Goal: Task Accomplishment & Management: Use online tool/utility

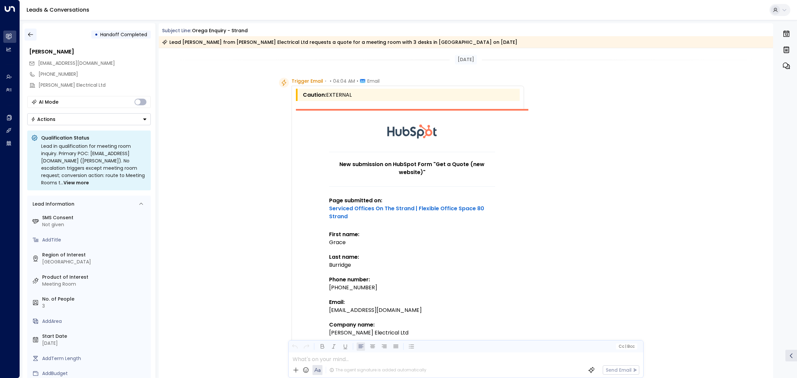
scroll to position [559, 0]
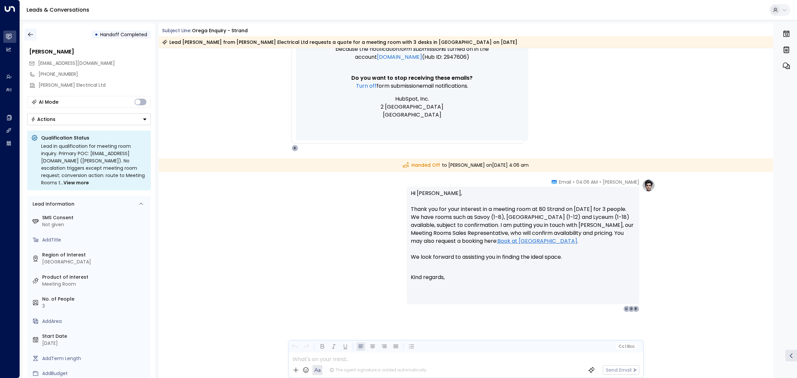
click at [29, 33] on icon "button" at bounding box center [30, 34] width 7 height 7
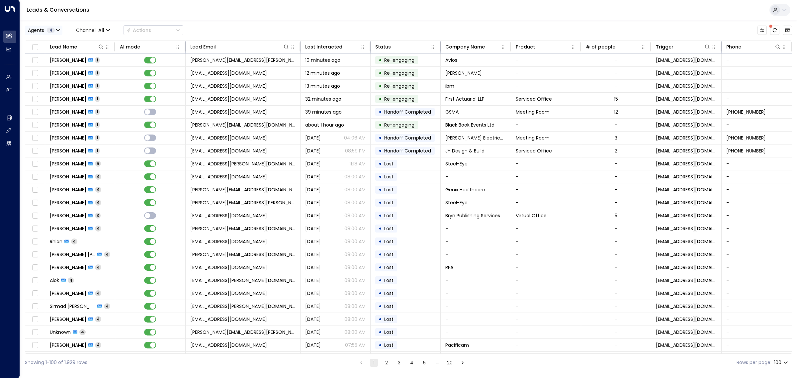
click at [39, 28] on span "Agents" at bounding box center [36, 30] width 16 height 5
click at [63, 91] on button "Clear" at bounding box center [63, 90] width 13 height 5
click at [50, 62] on div "[PERSON_NAME]" at bounding box center [54, 63] width 37 height 7
click at [110, 91] on button "Apply" at bounding box center [112, 90] width 19 height 9
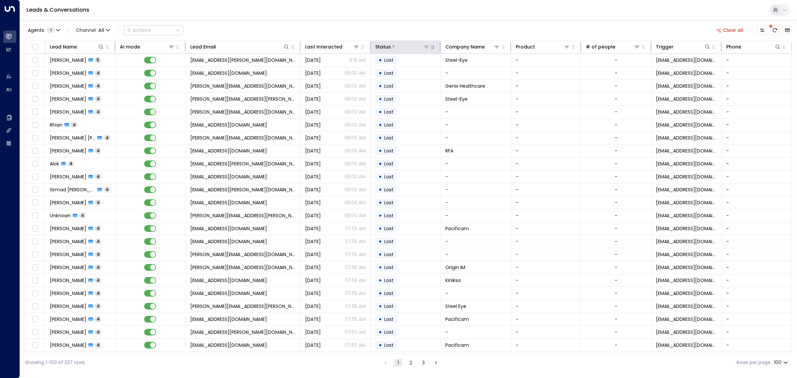
click at [428, 47] on icon at bounding box center [426, 46] width 5 height 5
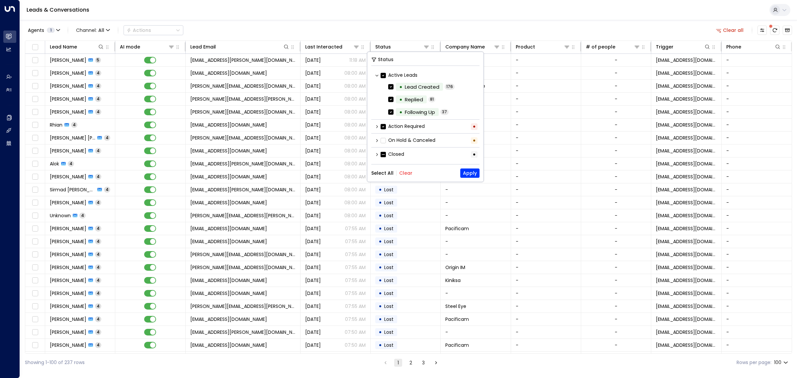
click at [376, 154] on icon at bounding box center [377, 154] width 4 height 4
click at [388, 166] on div "• Lost 742" at bounding box center [427, 166] width 105 height 12
click at [475, 202] on button "Apply" at bounding box center [469, 202] width 19 height 9
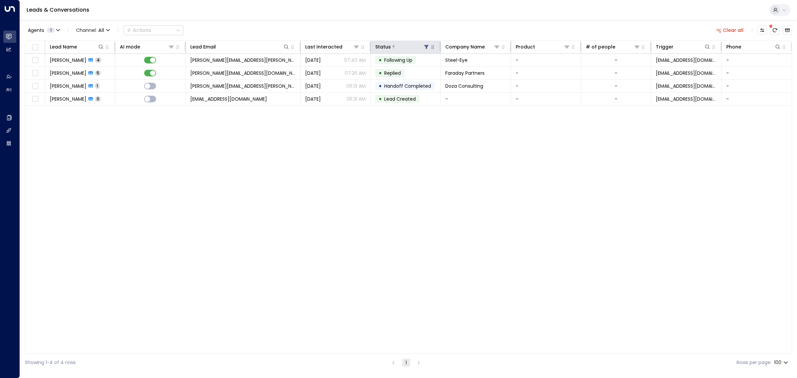
click at [427, 47] on icon at bounding box center [426, 46] width 5 height 5
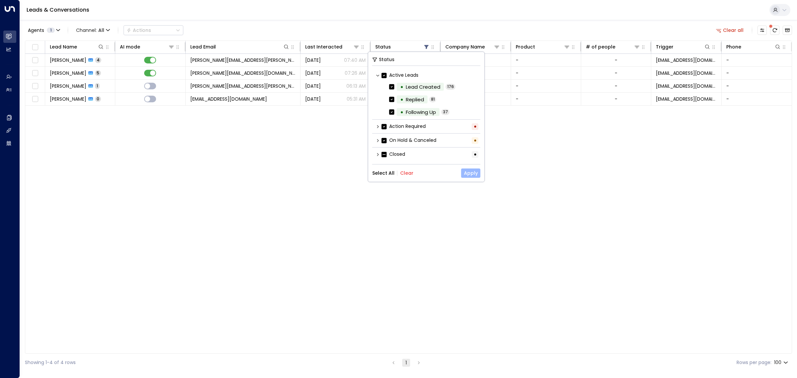
click at [469, 174] on button "Apply" at bounding box center [470, 172] width 19 height 9
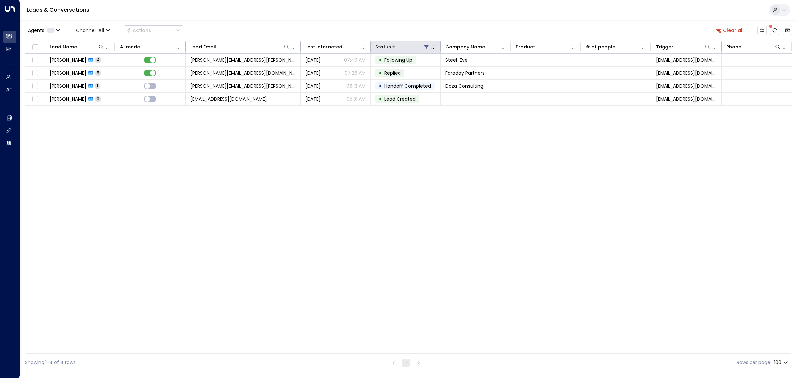
click at [428, 49] on icon at bounding box center [426, 46] width 5 height 5
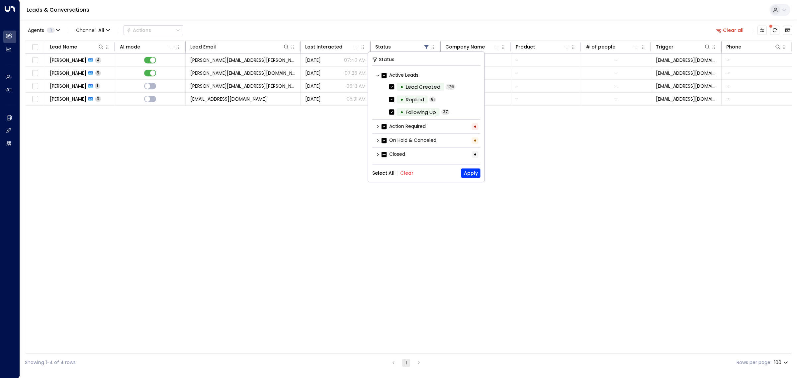
click at [381, 173] on button "Select All" at bounding box center [383, 172] width 22 height 5
click at [473, 174] on button "Apply" at bounding box center [470, 172] width 19 height 9
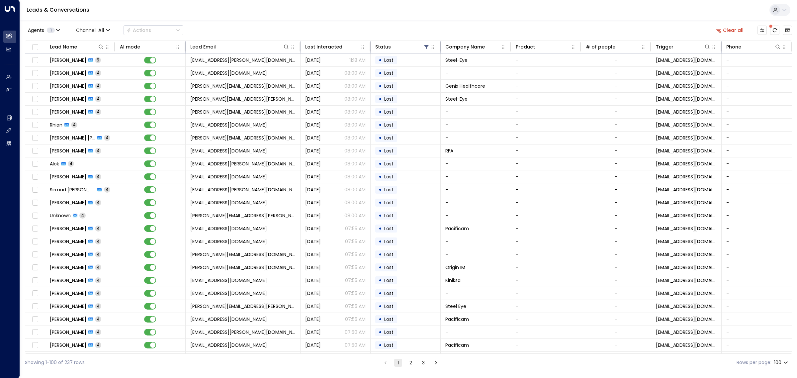
click at [243, 9] on div "Leads & Conversations" at bounding box center [408, 10] width 777 height 20
click at [56, 31] on button "Agents 1" at bounding box center [44, 30] width 38 height 9
click at [135, 8] on div at bounding box center [398, 189] width 797 height 378
